Goal: Task Accomplishment & Management: Use online tool/utility

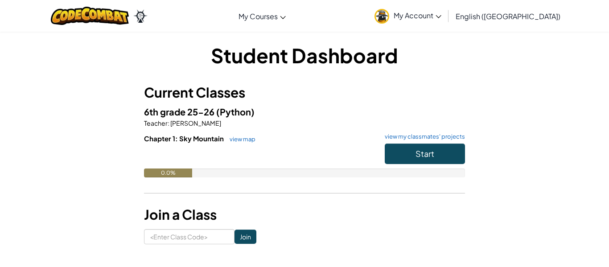
scroll to position [3, 0]
click at [437, 159] on button "Start" at bounding box center [425, 154] width 80 height 20
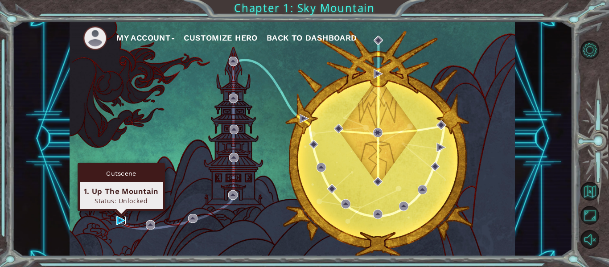
click at [119, 219] on img at bounding box center [120, 220] width 9 height 9
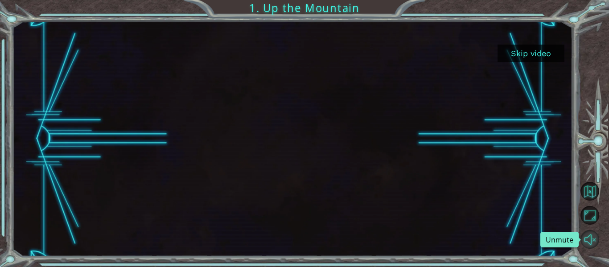
click at [586, 247] on button "Unmute" at bounding box center [589, 239] width 19 height 19
click at [516, 52] on button "Skip video" at bounding box center [530, 53] width 67 height 17
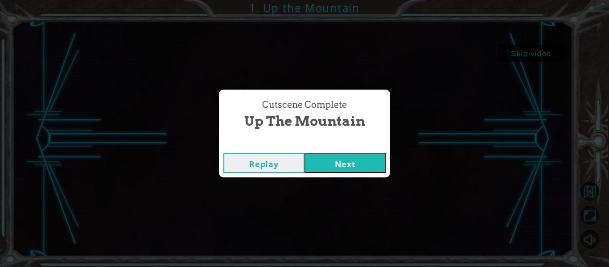
click at [346, 166] on button "Next" at bounding box center [344, 163] width 81 height 20
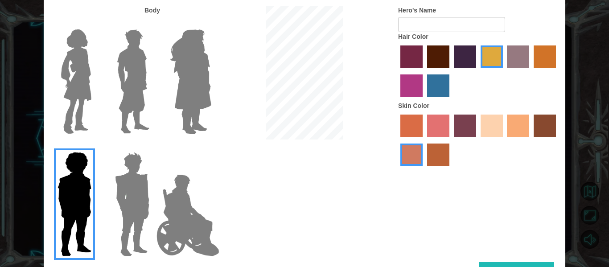
click at [196, 83] on img at bounding box center [190, 81] width 49 height 111
click at [211, 24] on input "Hero Amethyst" at bounding box center [211, 24] width 0 height 0
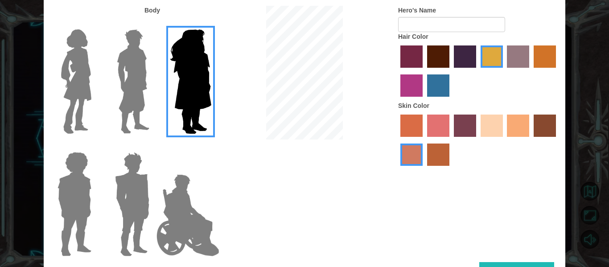
click at [73, 64] on img at bounding box center [75, 81] width 37 height 111
click at [95, 24] on input "Hero Connie" at bounding box center [95, 24] width 0 height 0
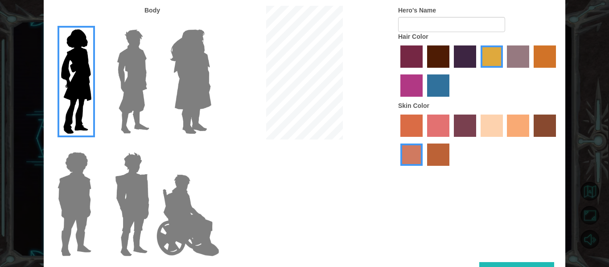
click at [464, 58] on label "hot purple hair color" at bounding box center [465, 56] width 22 height 22
click at [450, 71] on input "hot purple hair color" at bounding box center [450, 71] width 0 height 0
click at [434, 55] on label "maroon hair color" at bounding box center [438, 56] width 22 height 22
click at [424, 71] on input "maroon hair color" at bounding box center [424, 71] width 0 height 0
click at [457, 64] on label "hot purple hair color" at bounding box center [465, 56] width 22 height 22
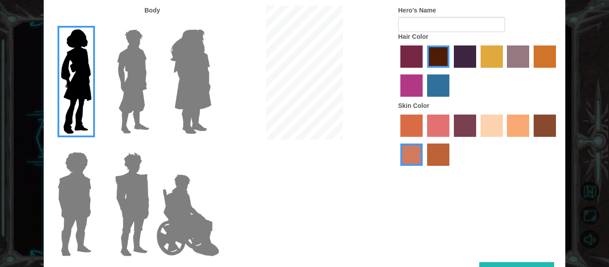
click at [450, 71] on input "hot purple hair color" at bounding box center [450, 71] width 0 height 0
click at [434, 159] on label "smoke tree skin color" at bounding box center [438, 154] width 22 height 22
click at [424, 169] on input "smoke tree skin color" at bounding box center [424, 169] width 0 height 0
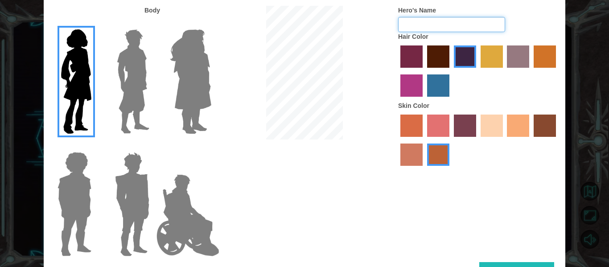
click at [452, 29] on input "Hero's Name" at bounding box center [451, 24] width 107 height 15
type input "[PERSON_NAME]"
drag, startPoint x: 542, startPoint y: 222, endPoint x: 548, endPoint y: 246, distance: 24.4
click at [548, 246] on div "Body Hero's Name [PERSON_NAME] Hair Color Skin Color" at bounding box center [304, 134] width 521 height 256
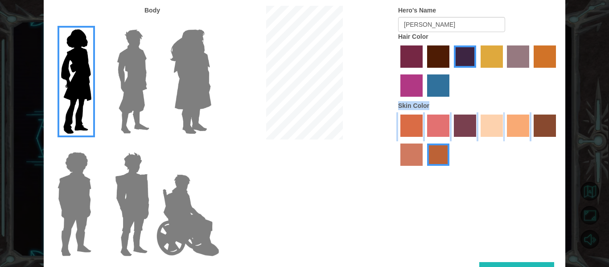
drag, startPoint x: 608, startPoint y: 78, endPoint x: 608, endPoint y: 127, distance: 48.6
click at [608, 127] on div "Customize Your Hero Body Hero's Name [PERSON_NAME] Hair Color Skin Color Done" at bounding box center [304, 133] width 609 height 267
click at [541, 264] on button "Done" at bounding box center [516, 272] width 75 height 20
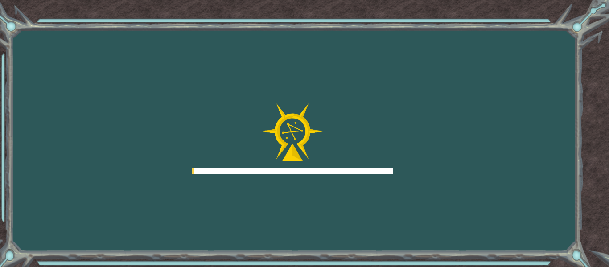
click at [541, 264] on div "Goals Error loading from server. Try refreshing the page. You'll need to join a…" at bounding box center [304, 133] width 609 height 267
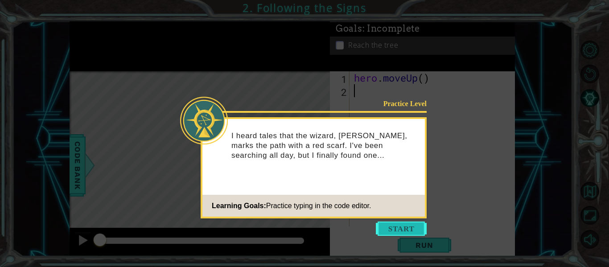
click at [395, 226] on button "Start" at bounding box center [401, 228] width 51 height 14
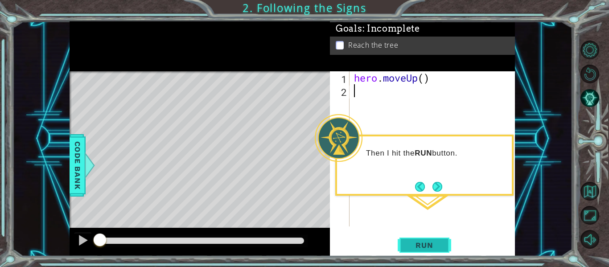
click at [419, 242] on span "Run" at bounding box center [423, 245] width 35 height 9
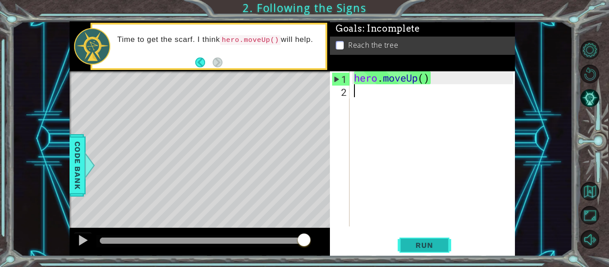
type textarea "h"
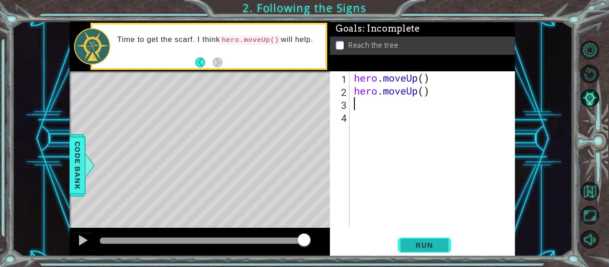
click at [409, 245] on span "Run" at bounding box center [423, 245] width 35 height 9
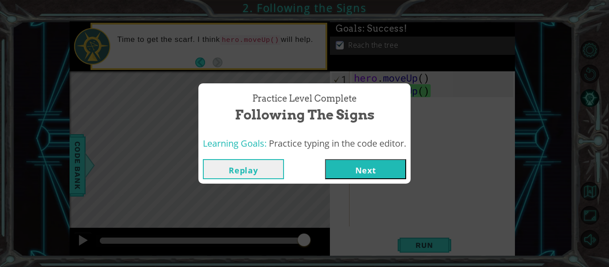
click at [367, 172] on button "Next" at bounding box center [365, 169] width 81 height 20
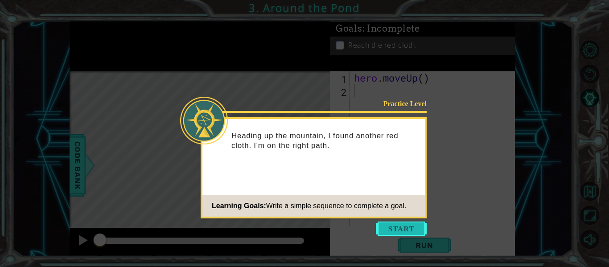
click at [387, 227] on button "Start" at bounding box center [401, 228] width 51 height 14
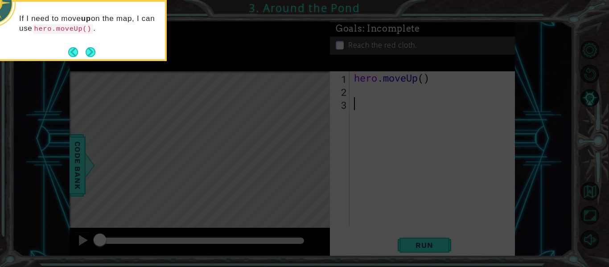
click at [350, 93] on icon at bounding box center [304, 40] width 609 height 454
click at [352, 94] on icon at bounding box center [304, 40] width 609 height 454
click at [308, 202] on icon at bounding box center [304, 40] width 609 height 454
click at [381, 217] on icon at bounding box center [304, 40] width 609 height 454
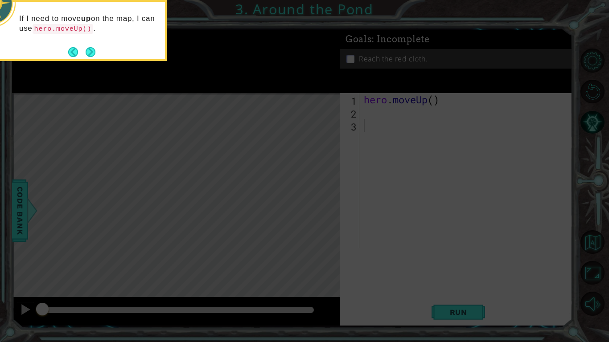
click at [99, 44] on div "If I need to move up on the map, I can use hero.moveUp() ." at bounding box center [77, 27] width 175 height 45
click at [370, 109] on icon at bounding box center [304, 55] width 609 height 574
click at [386, 62] on icon at bounding box center [304, 55] width 609 height 574
click at [347, 68] on icon at bounding box center [304, 55] width 609 height 574
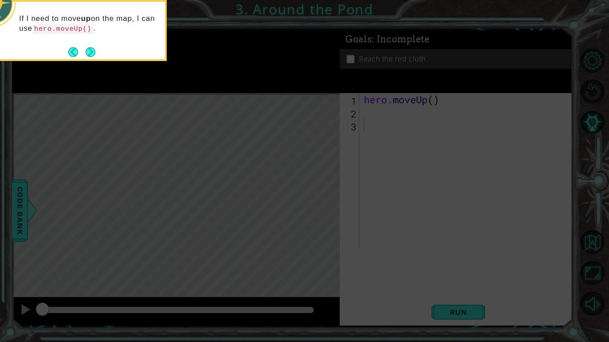
click at [361, 119] on icon at bounding box center [304, 55] width 609 height 574
